Goal: Task Accomplishment & Management: Manage account settings

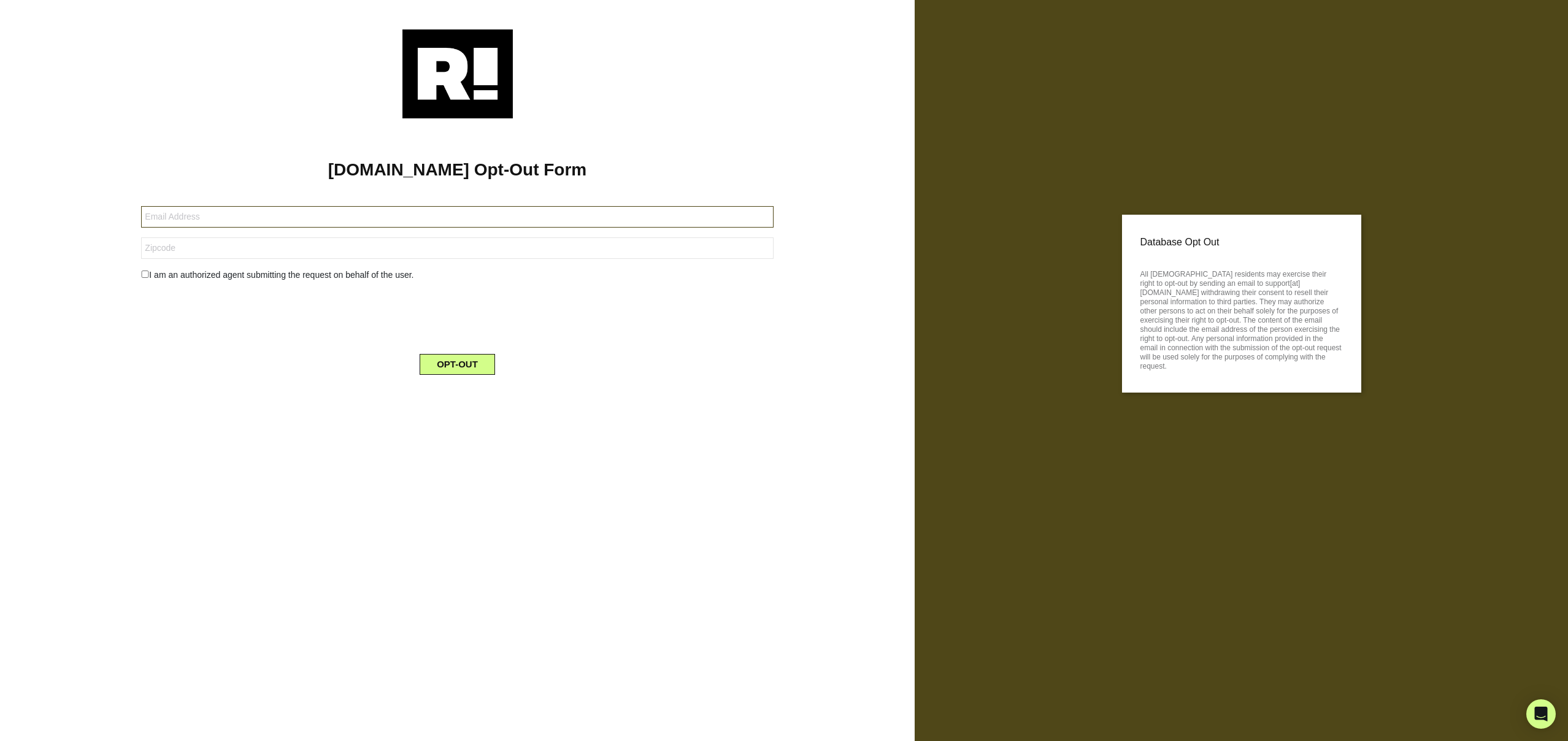
click at [178, 213] on input "text" at bounding box center [457, 217] width 632 height 21
type input "[PERSON_NAME][EMAIL_ADDRESS][DOMAIN_NAME]"
type input "37615"
click at [144, 276] on input "checkbox" at bounding box center [145, 274] width 8 height 7
click at [146, 275] on input "checkbox" at bounding box center [145, 274] width 8 height 7
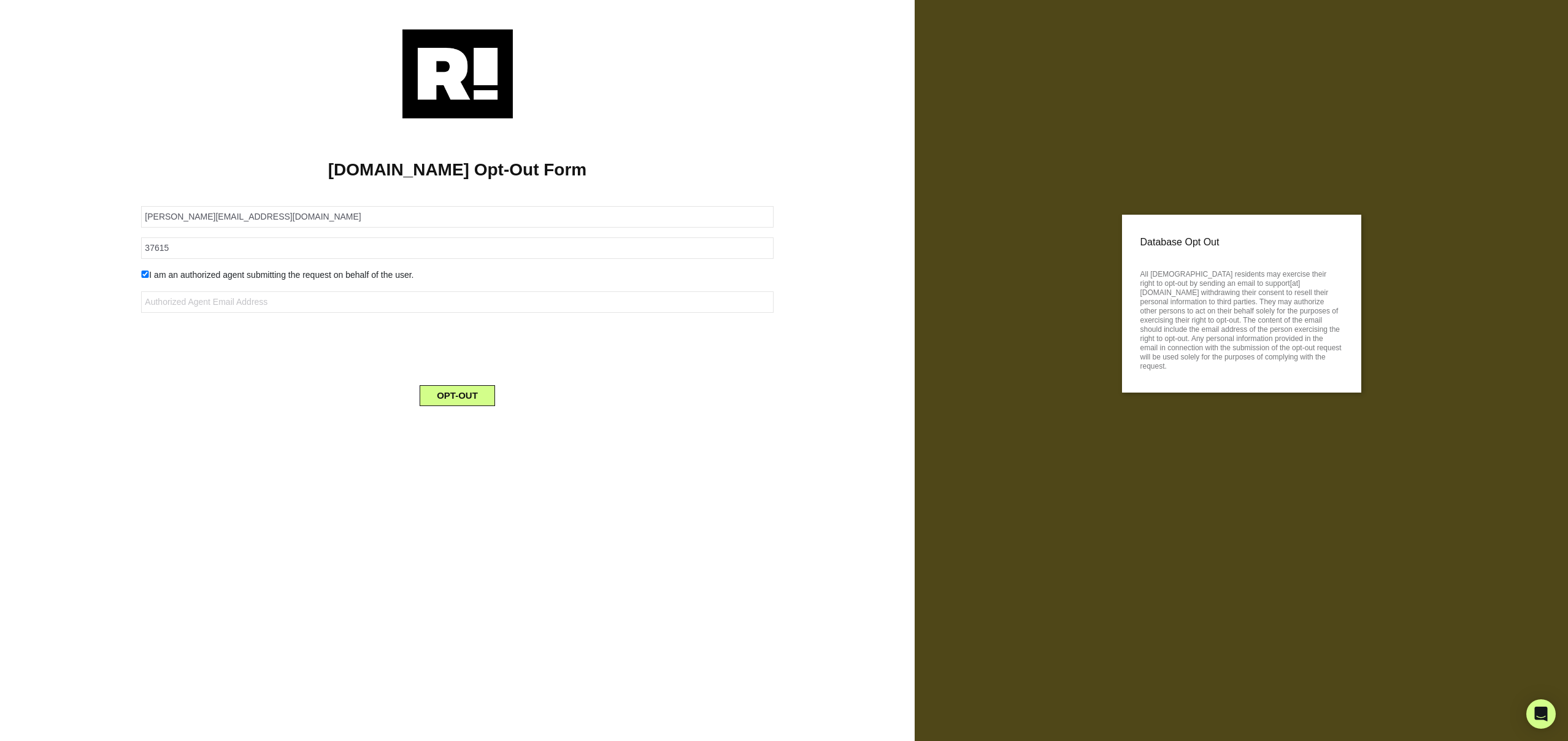
checkbox input "false"
click at [448, 360] on button "OPT-OUT" at bounding box center [457, 364] width 75 height 21
